Goal: Communication & Community: Participate in discussion

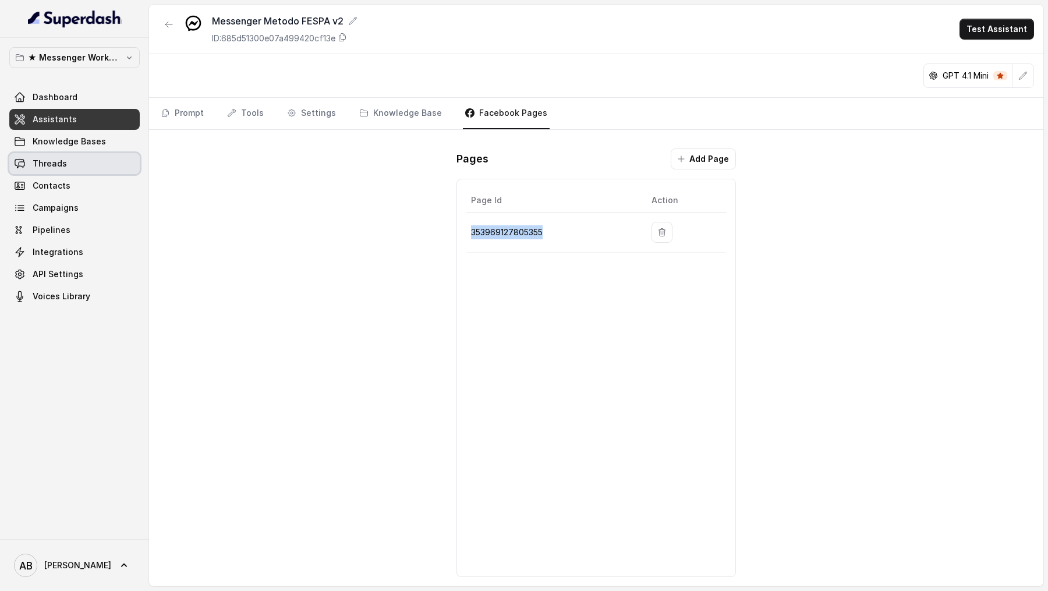
click at [65, 166] on link "Threads" at bounding box center [74, 163] width 130 height 21
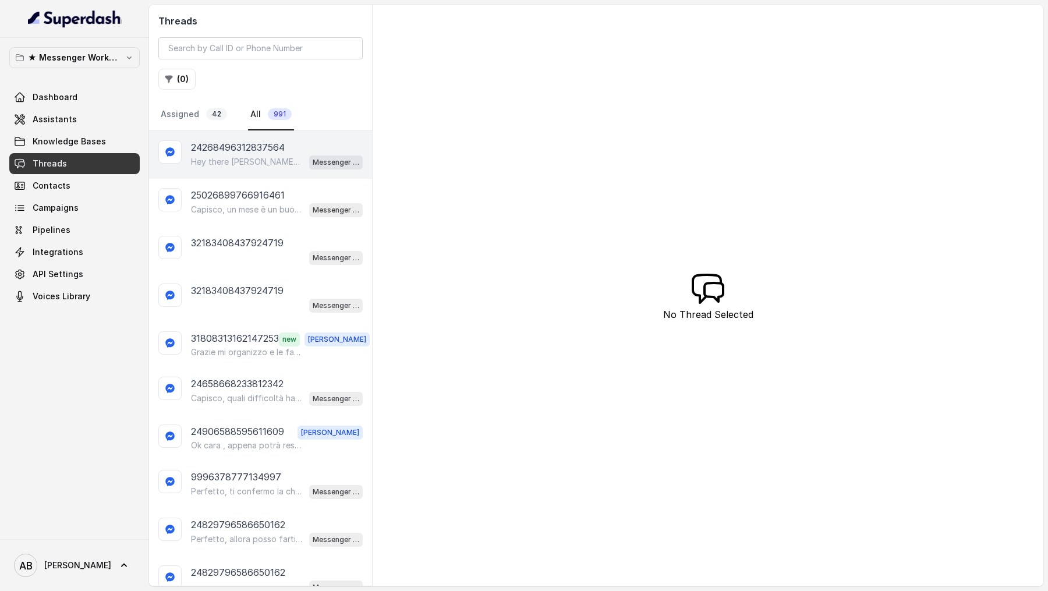
click at [268, 175] on div "24268496312837564 Hey there [PERSON_NAME]! This is testing Messenger Metodo FES…" at bounding box center [260, 155] width 223 height 48
